Goal: Task Accomplishment & Management: Complete application form

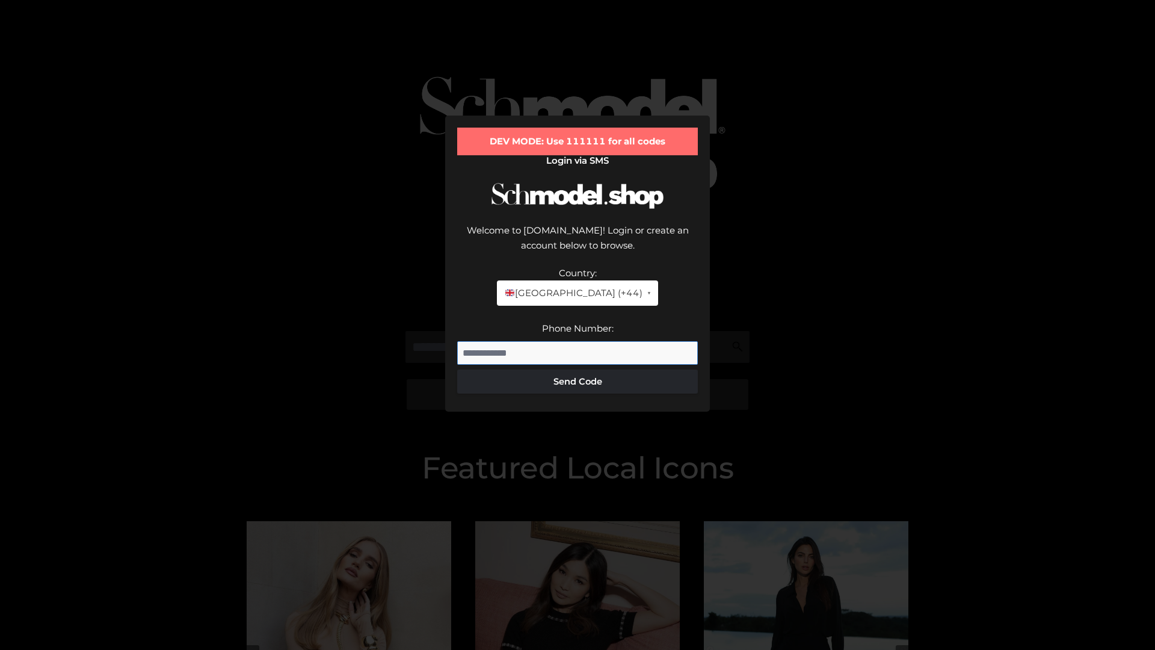
click at [577, 341] on input "Phone Number:" at bounding box center [577, 353] width 241 height 24
type input "**********"
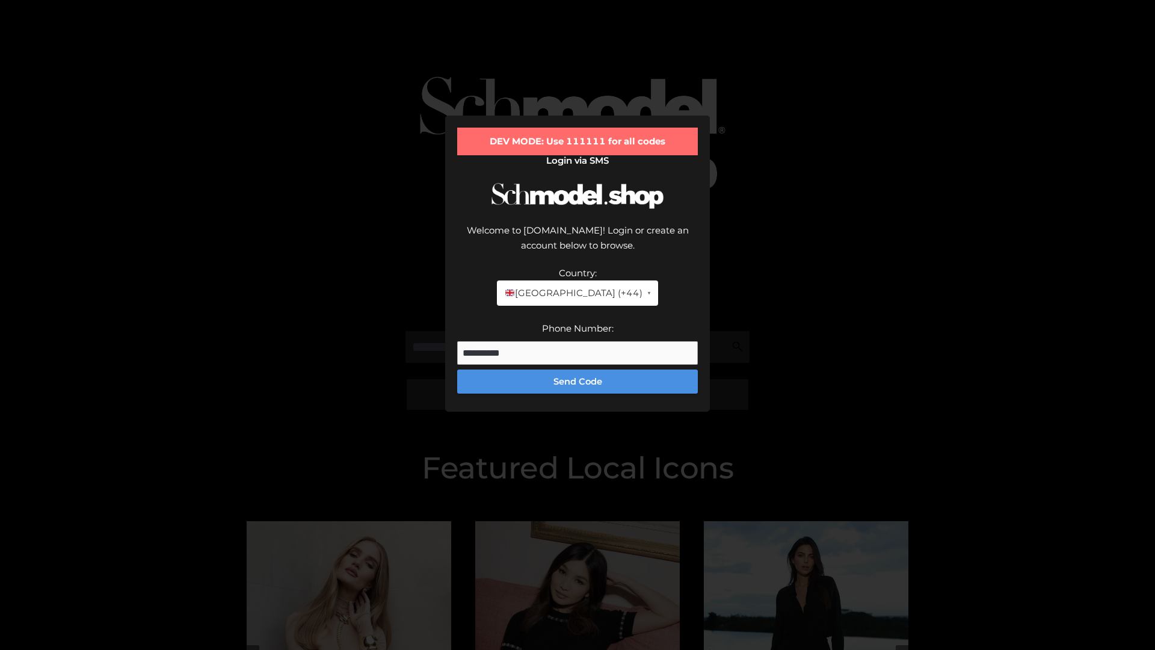
click at [577, 369] on button "Send Code" at bounding box center [577, 381] width 241 height 24
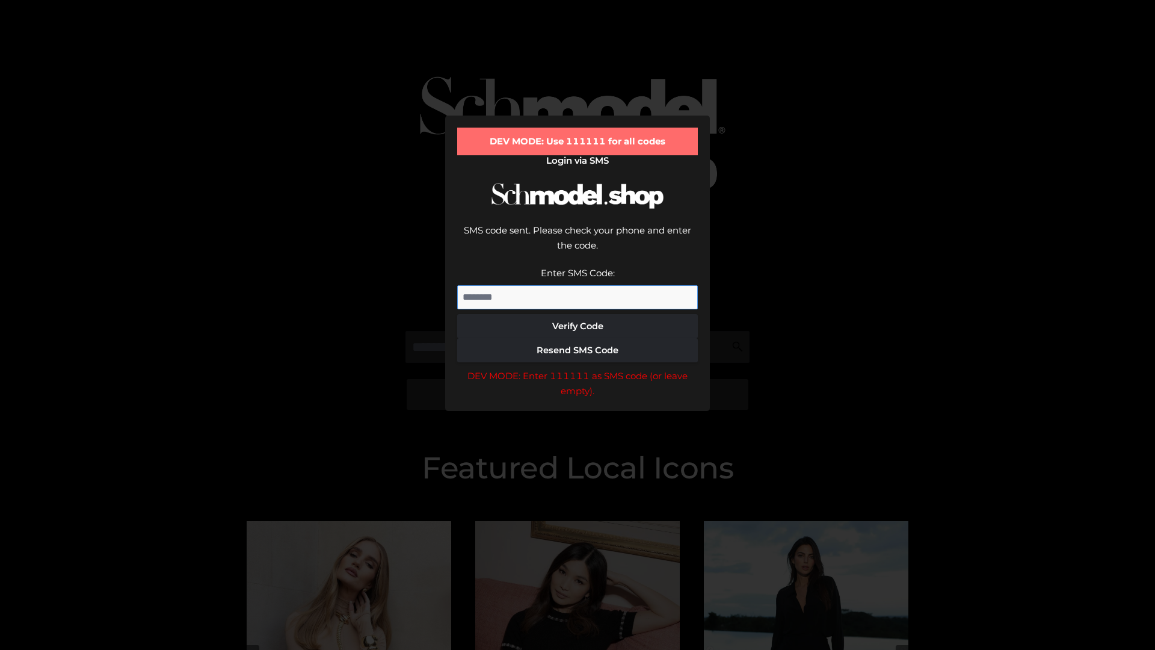
click at [577, 285] on input "Enter SMS Code:" at bounding box center [577, 297] width 241 height 24
type input "******"
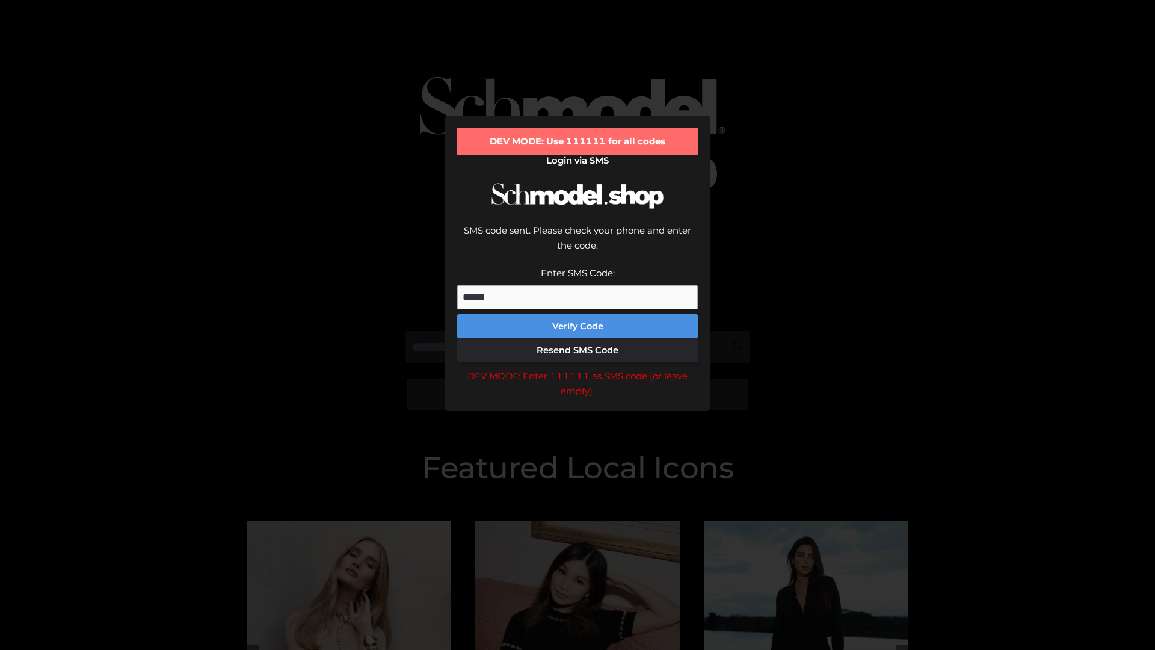
click at [577, 314] on button "Verify Code" at bounding box center [577, 326] width 241 height 24
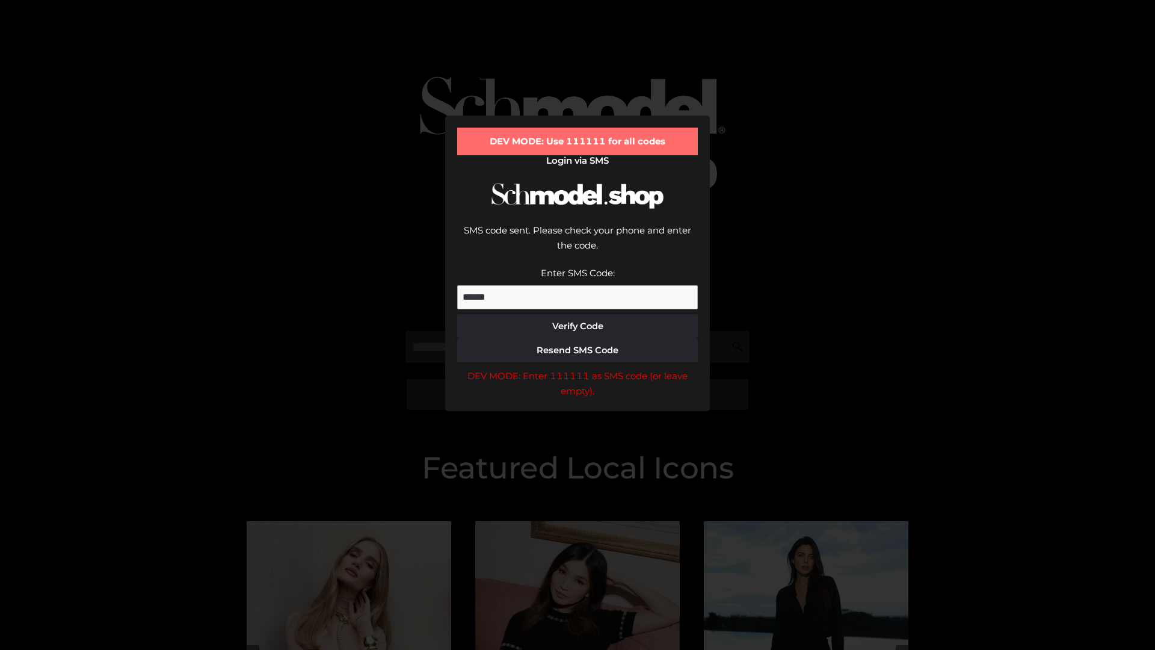
click at [577, 368] on div "DEV MODE: Enter 111111 as SMS code (or leave empty)." at bounding box center [577, 383] width 241 height 31
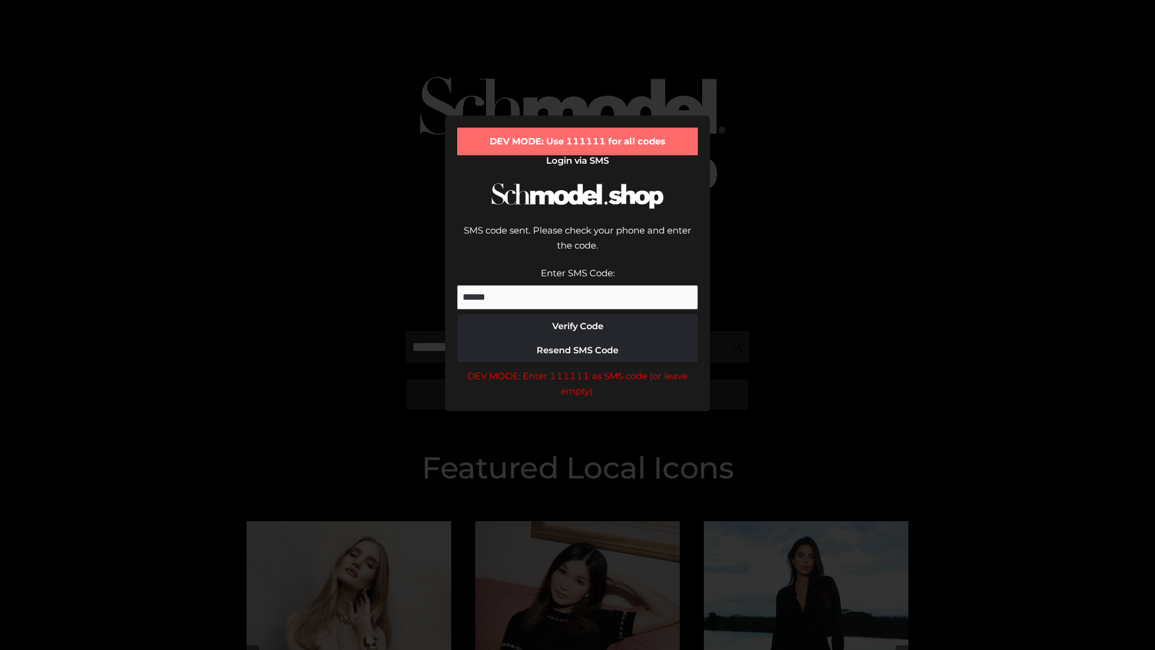
click at [577, 368] on div "DEV MODE: Enter 111111 as SMS code (or leave empty)." at bounding box center [577, 383] width 241 height 31
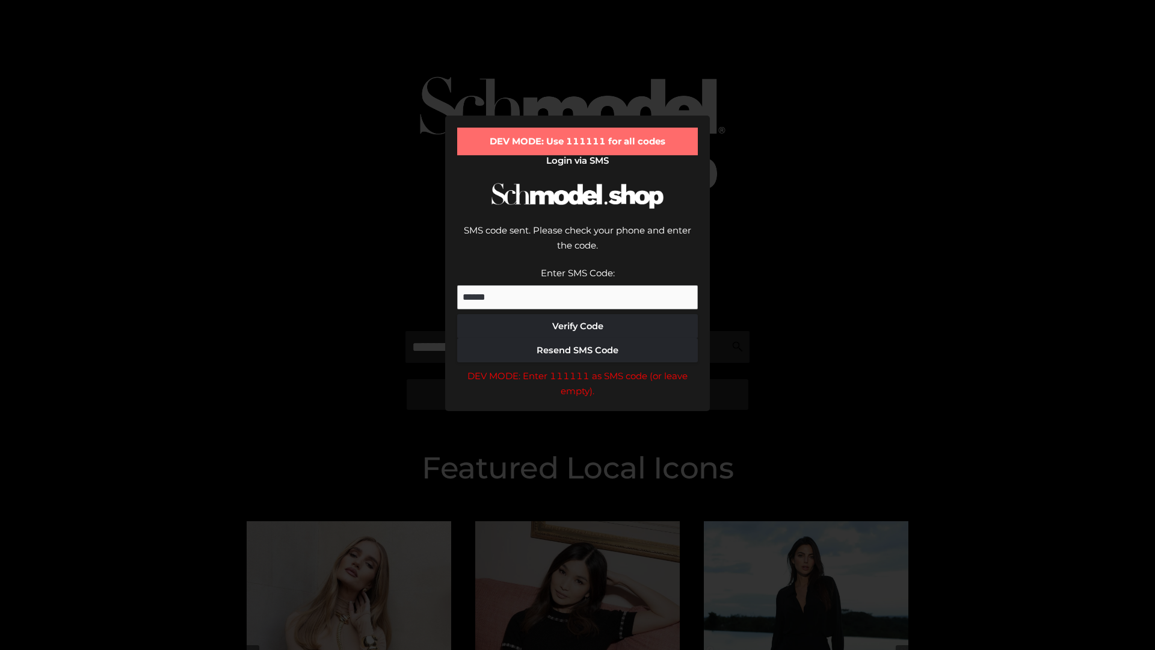
click at [577, 368] on div "DEV MODE: Enter 111111 as SMS code (or leave empty)." at bounding box center [577, 383] width 241 height 31
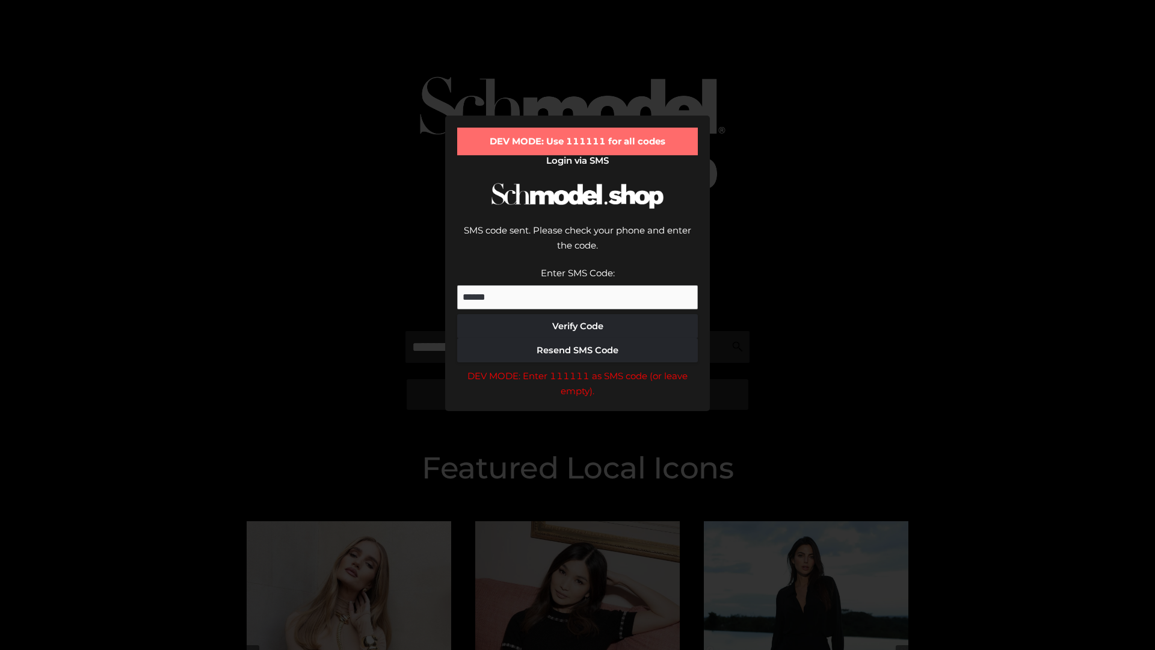
click at [577, 368] on div "DEV MODE: Enter 111111 as SMS code (or leave empty)." at bounding box center [577, 383] width 241 height 31
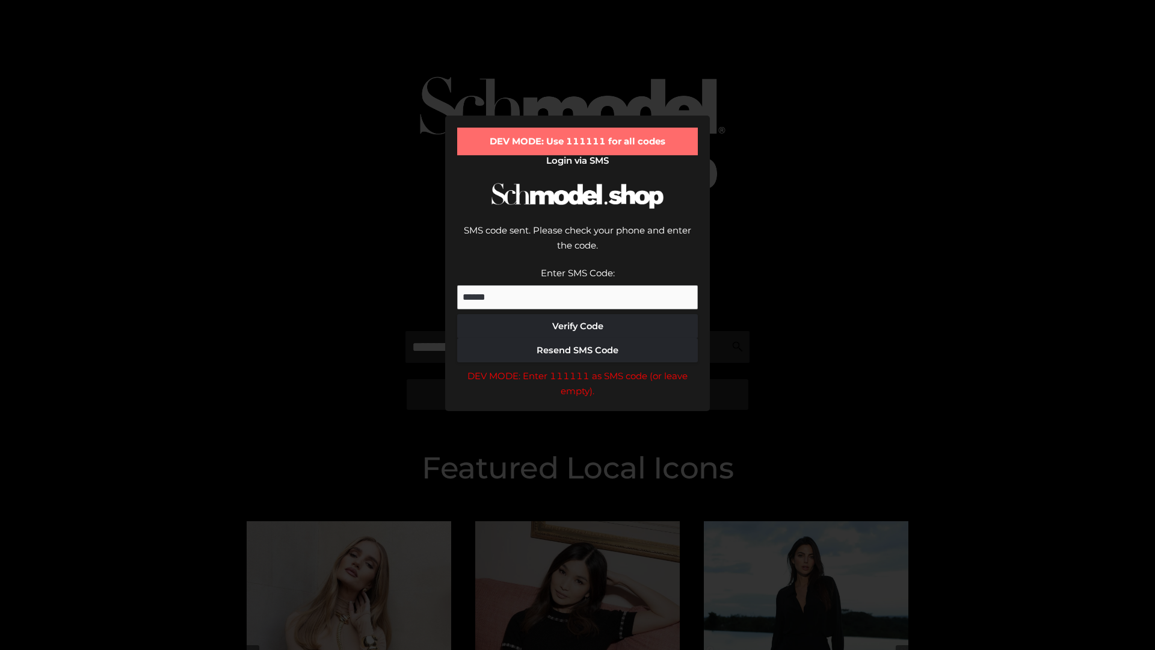
click at [577, 368] on div "DEV MODE: Enter 111111 as SMS code (or leave empty)." at bounding box center [577, 383] width 241 height 31
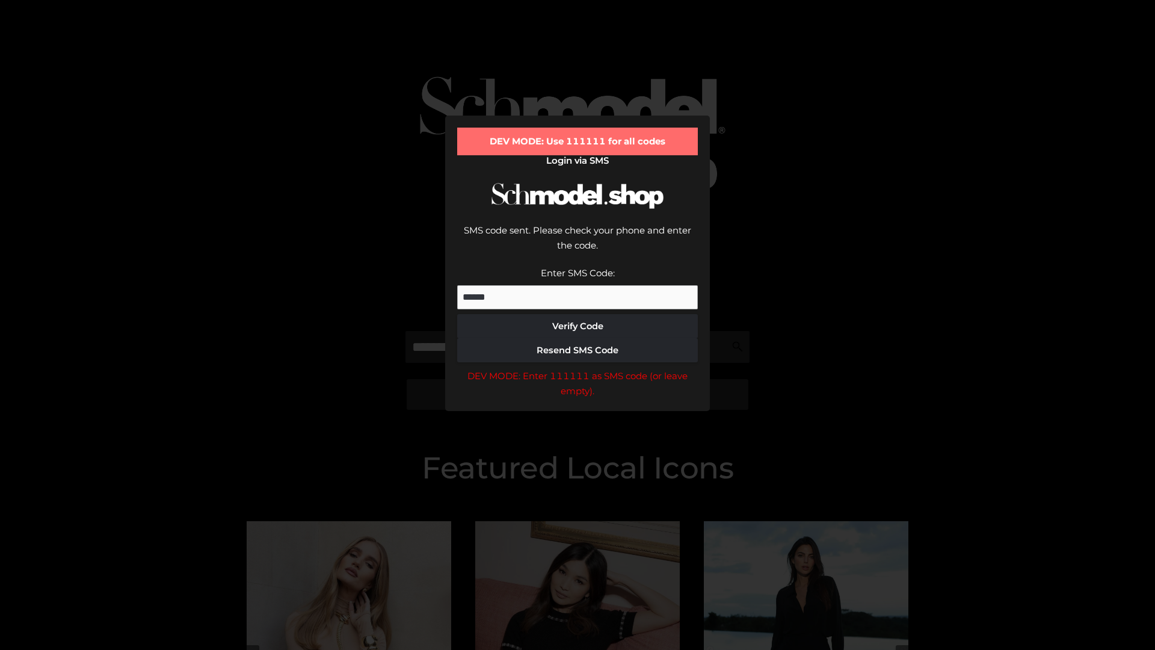
click at [577, 368] on div "DEV MODE: Enter 111111 as SMS code (or leave empty)." at bounding box center [577, 383] width 241 height 31
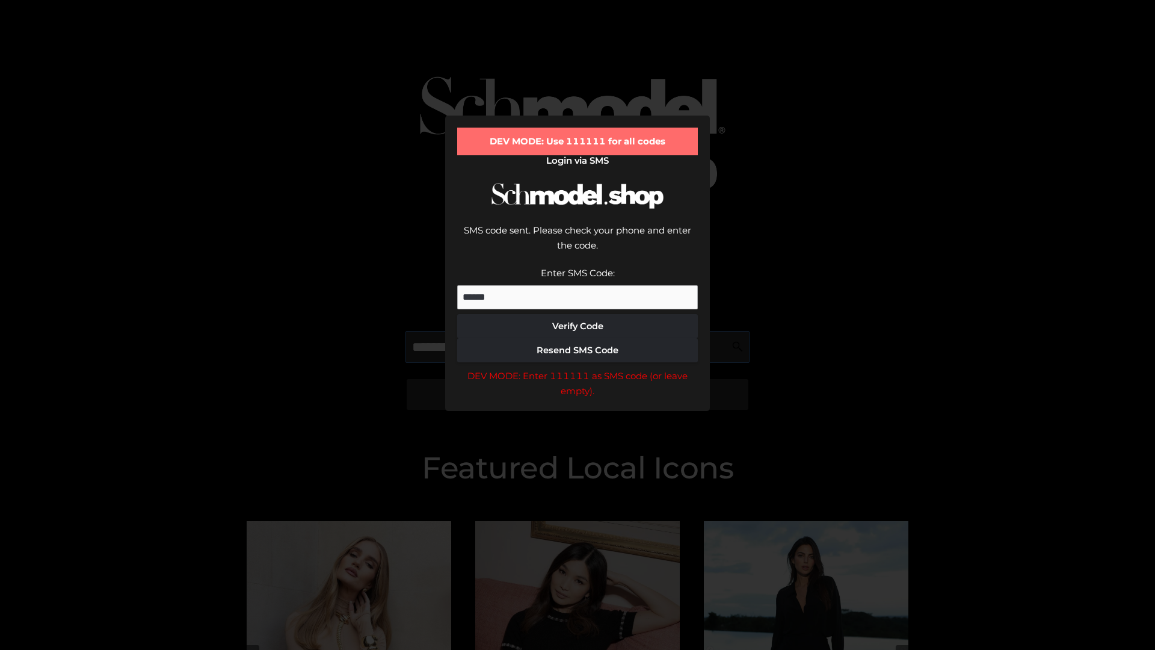
scroll to position [0, 62]
click at [577, 368] on div "DEV MODE: Enter 111111 as SMS code (or leave empty)." at bounding box center [577, 383] width 241 height 31
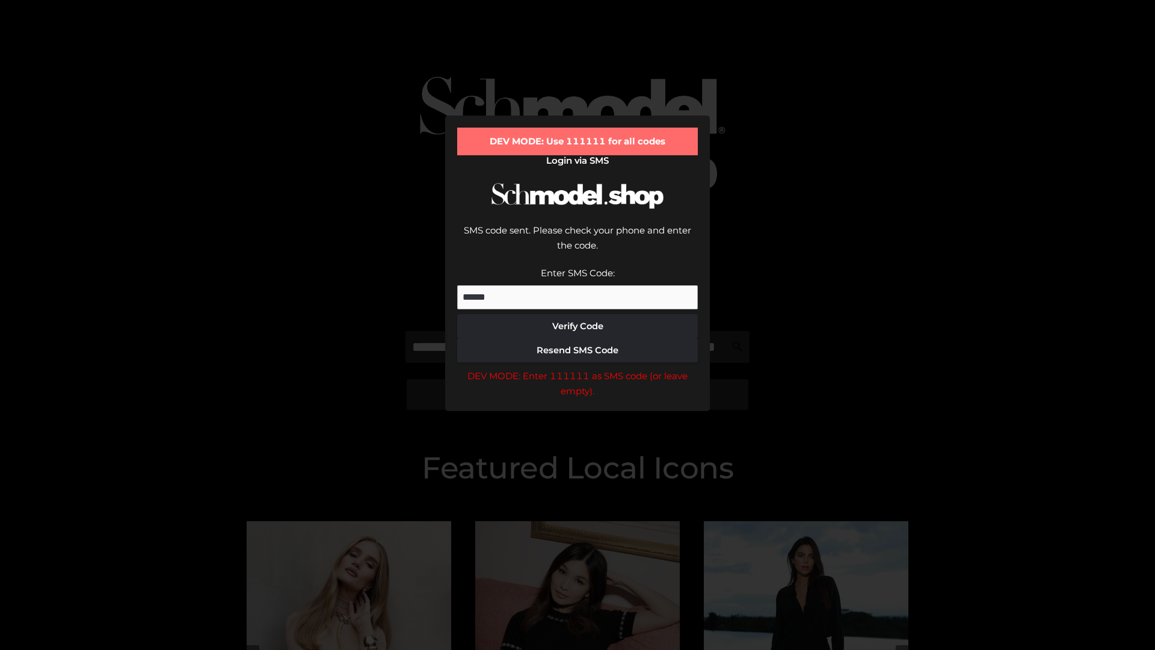
click at [577, 368] on div "DEV MODE: Enter 111111 as SMS code (or leave empty)." at bounding box center [577, 383] width 241 height 31
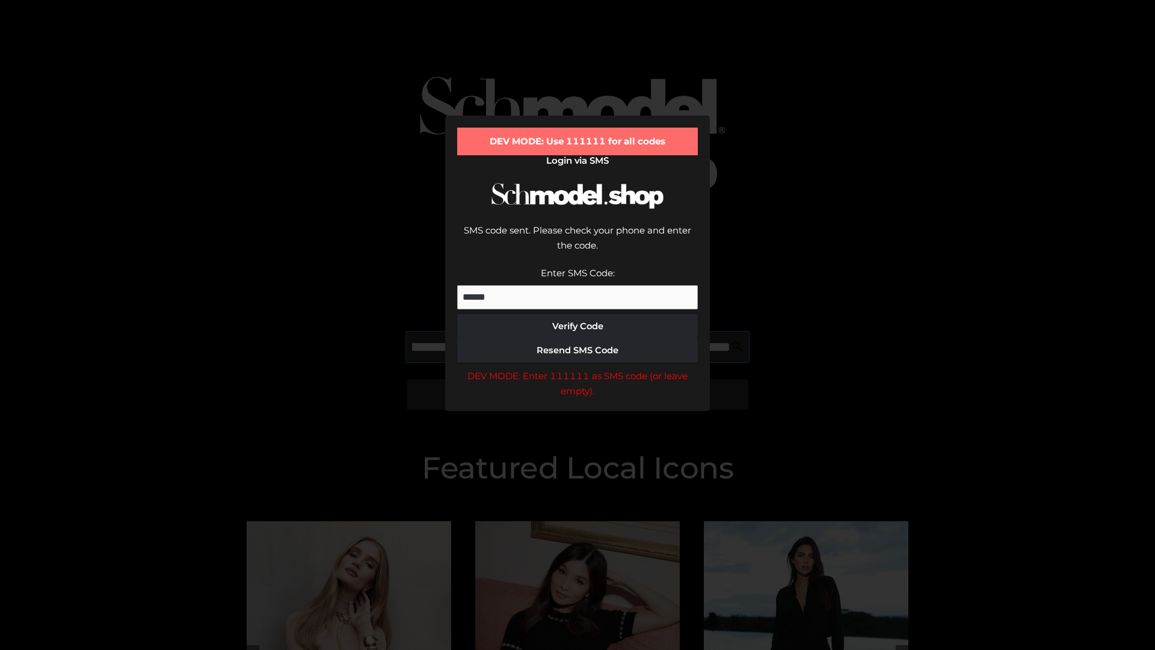
scroll to position [0, 131]
click at [577, 368] on div "DEV MODE: Enter 111111 as SMS code (or leave empty)." at bounding box center [577, 383] width 241 height 31
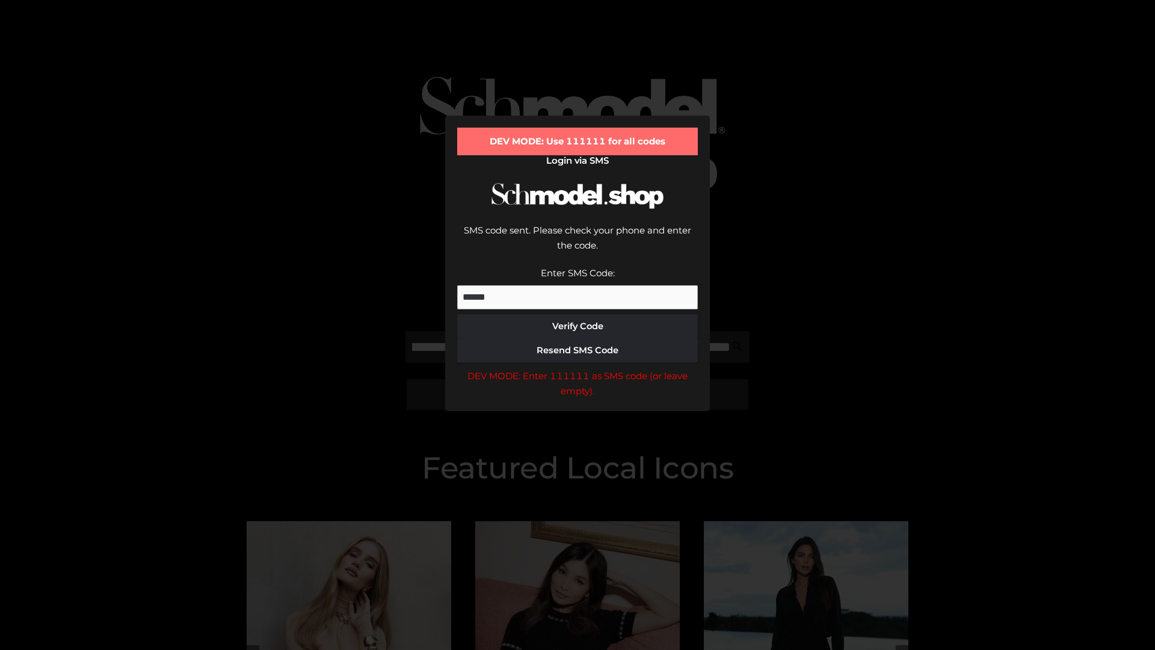
click at [577, 368] on div "DEV MODE: Enter 111111 as SMS code (or leave empty)." at bounding box center [577, 383] width 241 height 31
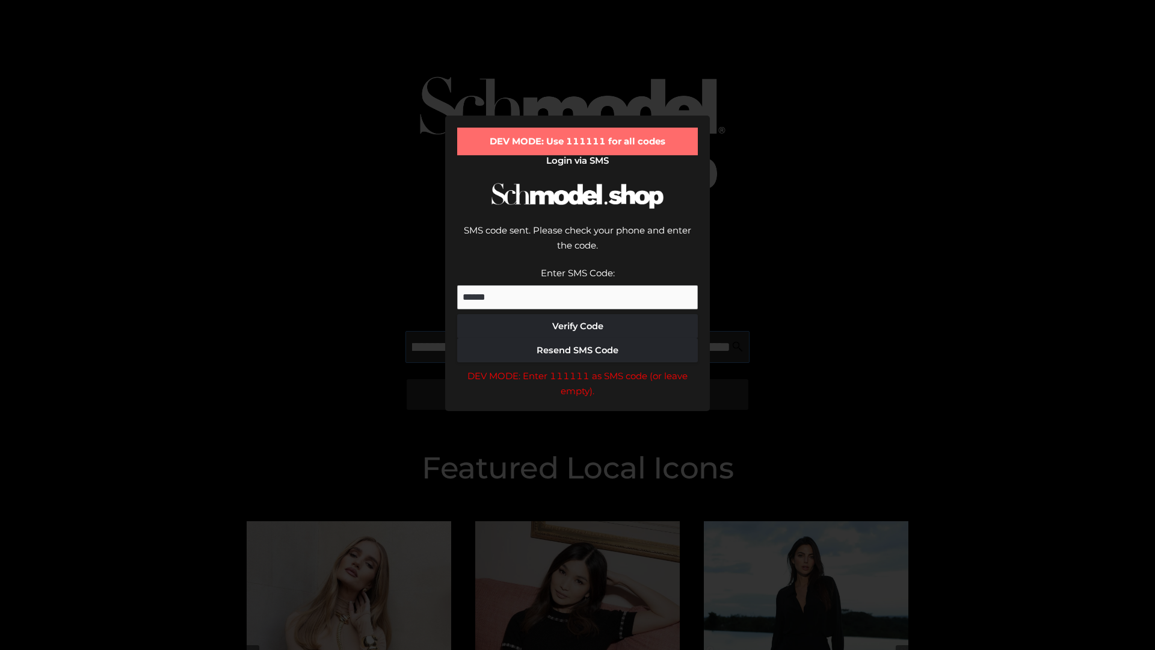
scroll to position [0, 204]
click at [577, 368] on div "DEV MODE: Enter 111111 as SMS code (or leave empty)." at bounding box center [577, 383] width 241 height 31
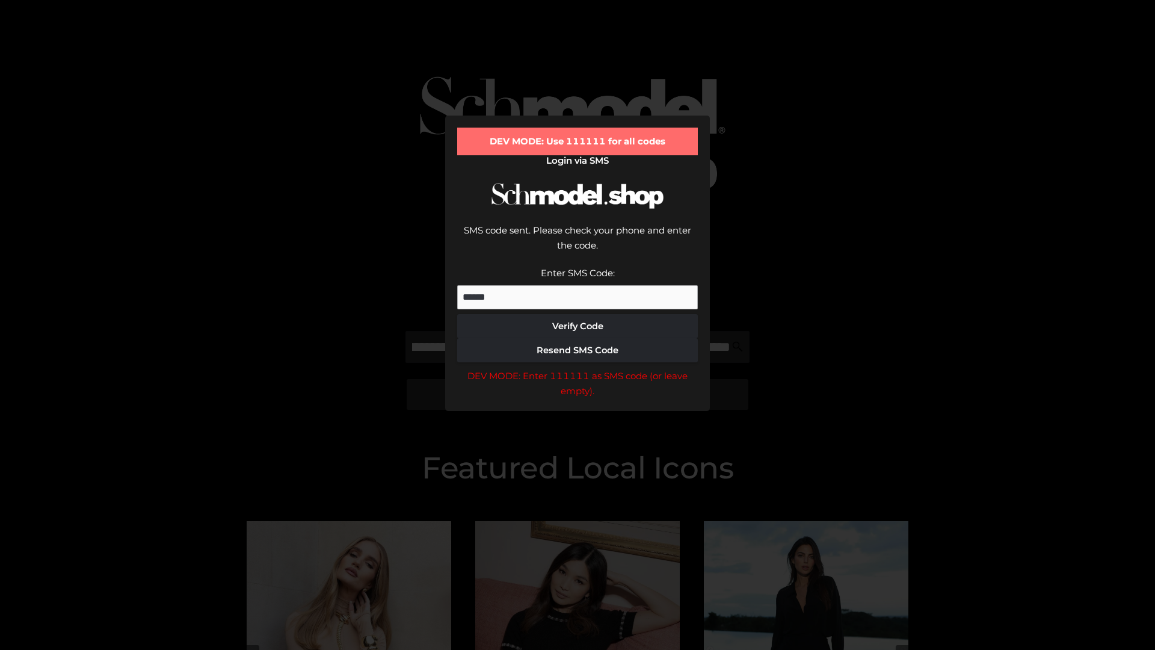
click at [577, 368] on div "DEV MODE: Enter 111111 as SMS code (or leave empty)." at bounding box center [577, 383] width 241 height 31
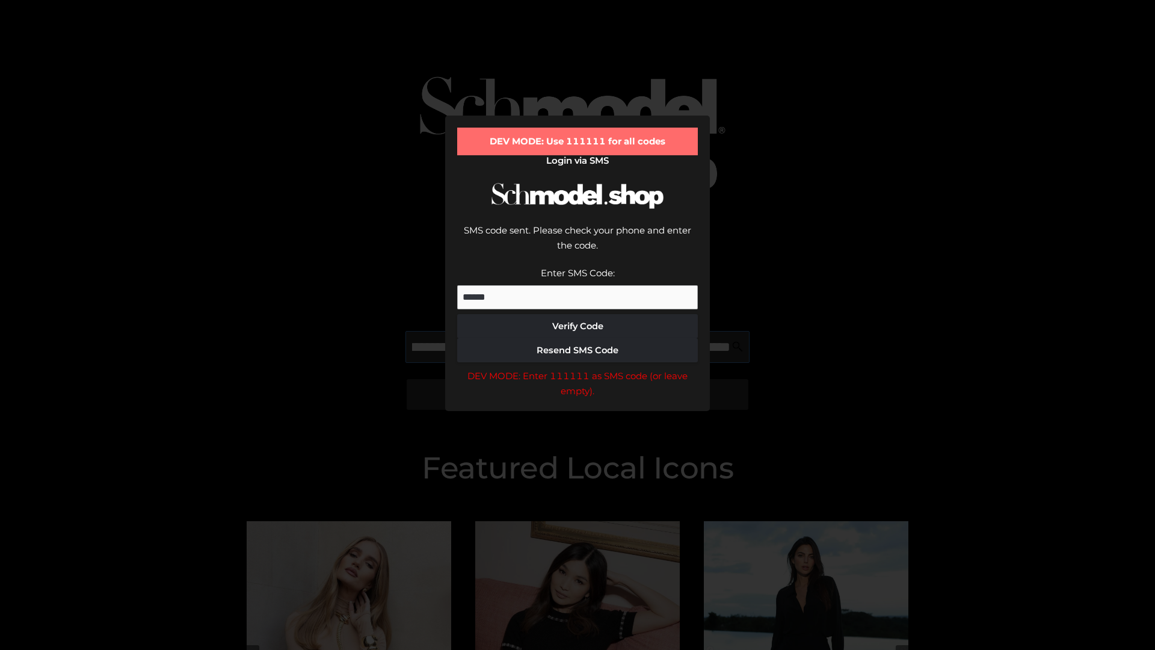
scroll to position [0, 280]
click at [577, 368] on div "DEV MODE: Enter 111111 as SMS code (or leave empty)." at bounding box center [577, 383] width 241 height 31
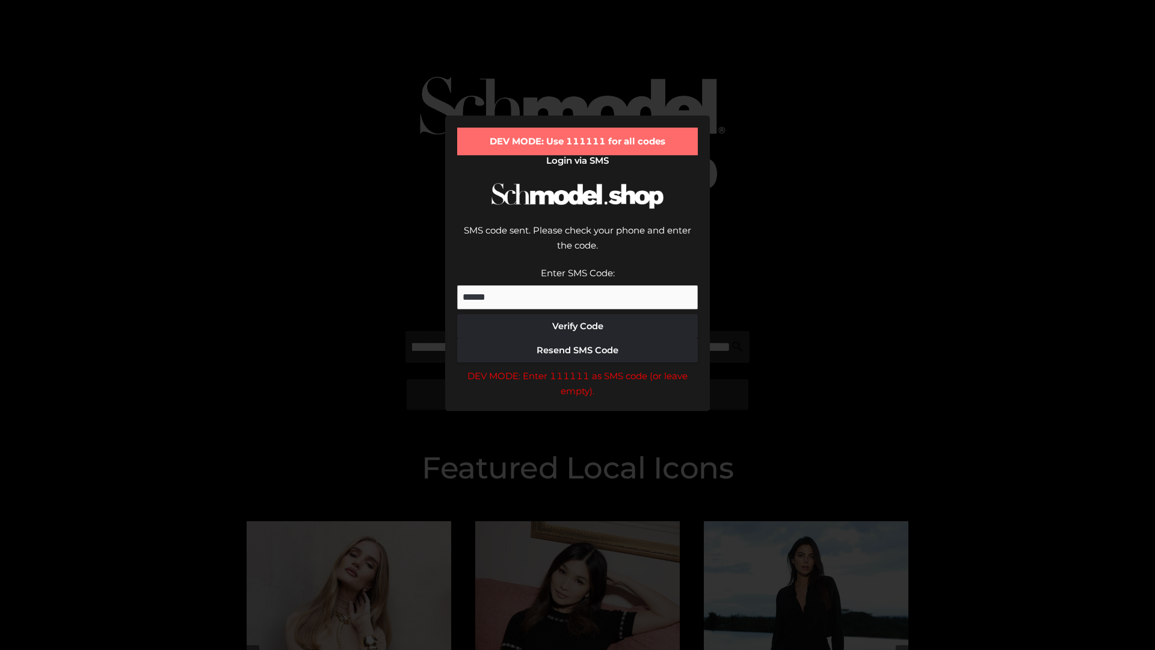
click at [577, 368] on div "DEV MODE: Enter 111111 as SMS code (or leave empty)." at bounding box center [577, 383] width 241 height 31
type input "**********"
